Goal: Task Accomplishment & Management: Manage account settings

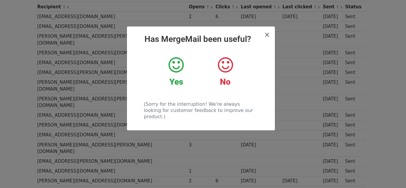
click at [264, 36] on h2 "Has MergeMail been useful?" at bounding box center [201, 39] width 138 height 10
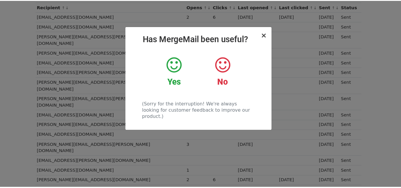
scroll to position [89, 0]
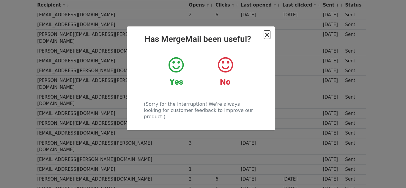
click at [267, 36] on span "×" at bounding box center [267, 35] width 6 height 8
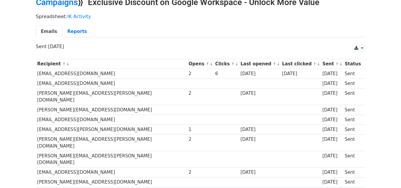
scroll to position [30, 0]
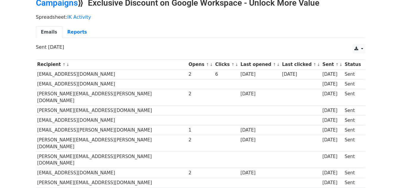
click at [66, 61] on th "Recipient ↑ ↓" at bounding box center [111, 65] width 151 height 10
